Goal: Find specific page/section: Find specific page/section

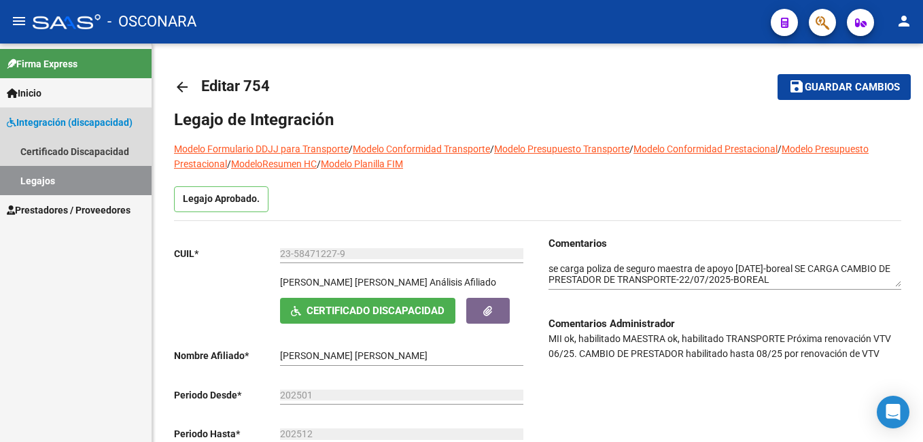
click at [71, 184] on link "Legajos" at bounding box center [76, 180] width 152 height 29
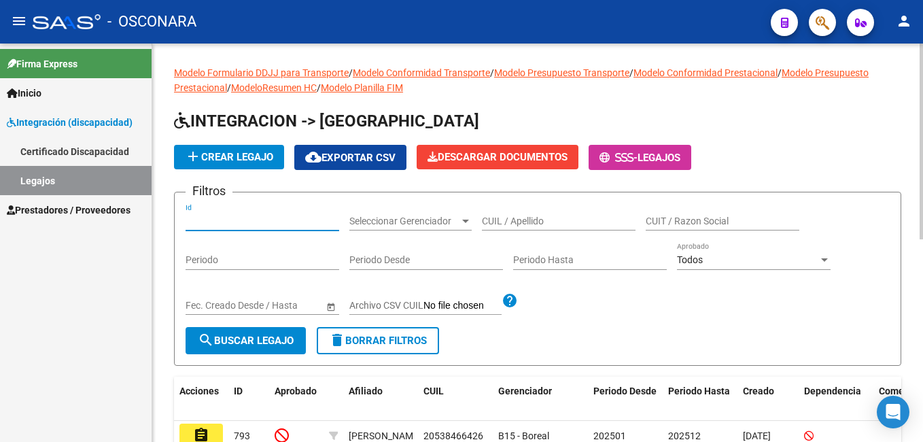
click at [242, 220] on input "Id" at bounding box center [263, 221] width 154 height 12
type input "667"
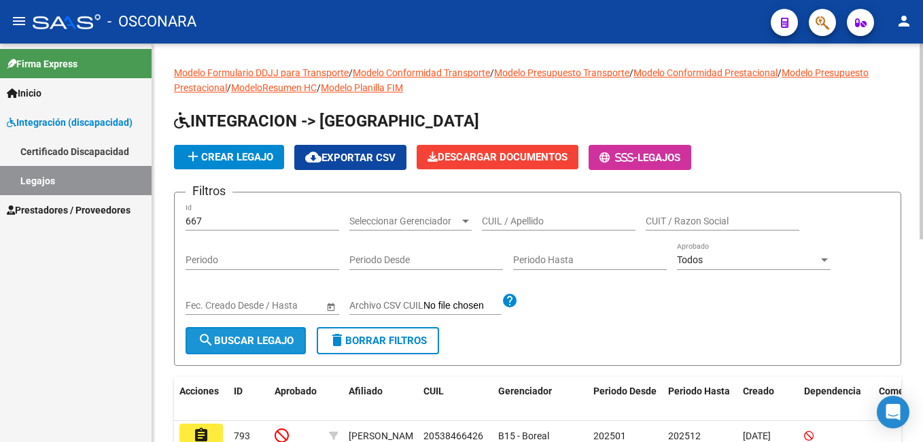
click at [248, 331] on button "search Buscar Legajo" at bounding box center [246, 340] width 120 height 27
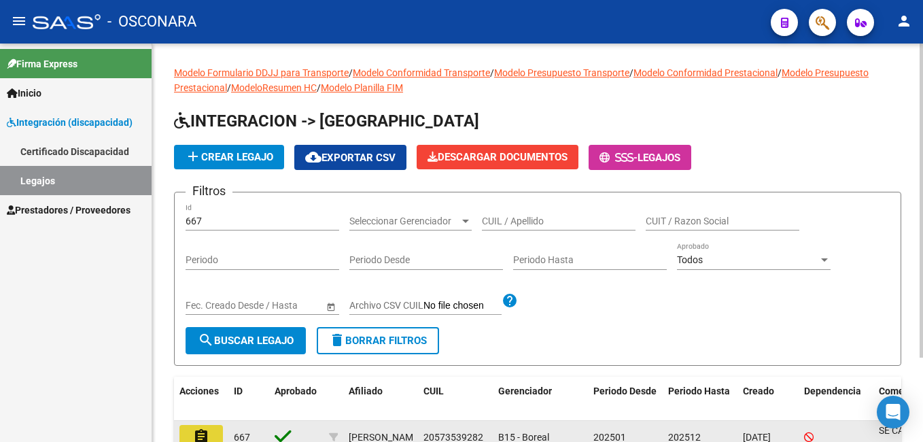
click at [213, 429] on button "assignment" at bounding box center [201, 437] width 44 height 24
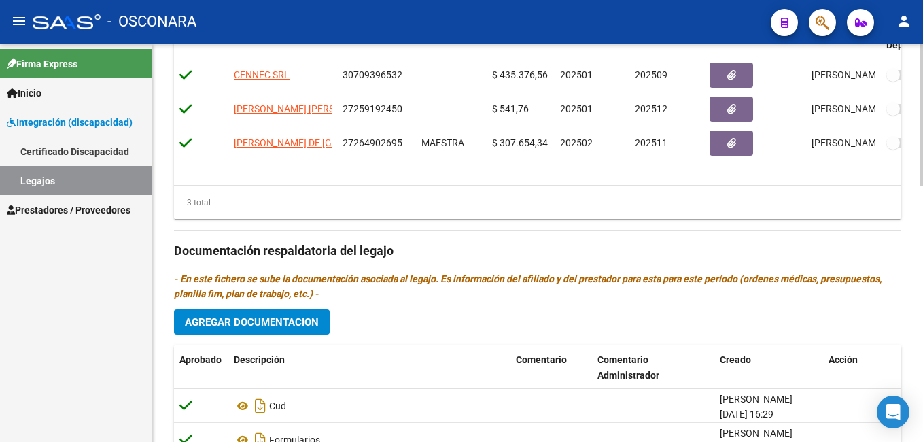
scroll to position [574, 0]
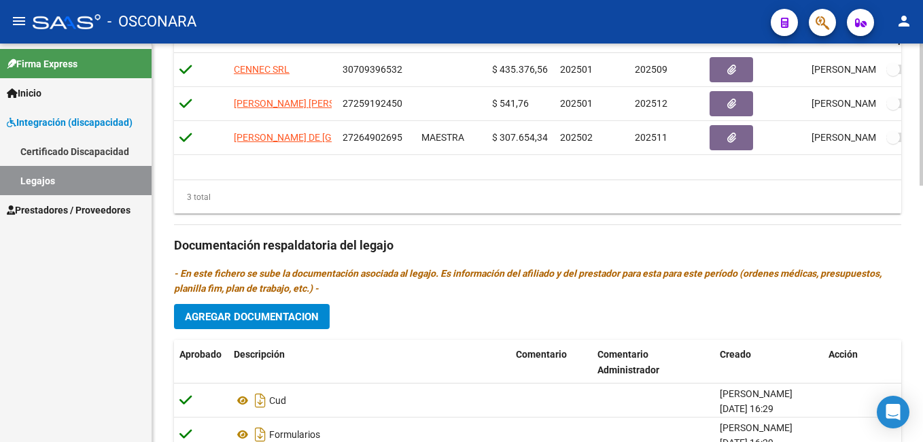
click at [922, 332] on html "menu - OSCONARA person Firma Express Inicio Instructivos Contacto OS Integració…" at bounding box center [461, 221] width 923 height 442
